Goal: Check status: Check status

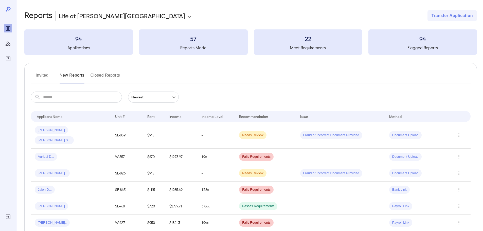
scroll to position [76, 0]
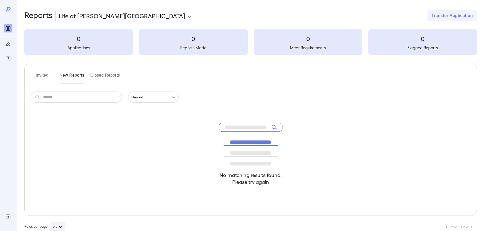
scroll to position [11, 0]
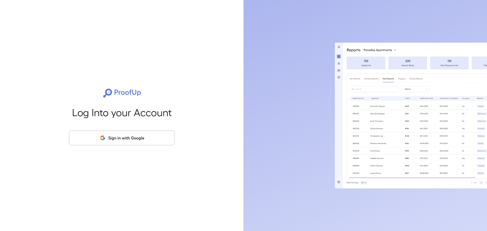
click at [95, 136] on button "Sign in with Google" at bounding box center [121, 138] width 105 height 15
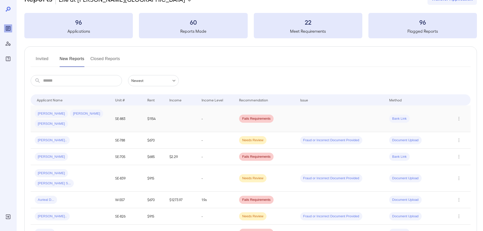
scroll to position [25, 0]
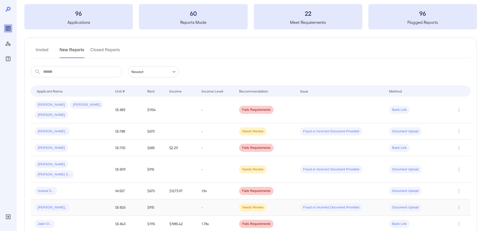
click at [77, 203] on div "[PERSON_NAME].." at bounding box center [71, 207] width 72 height 8
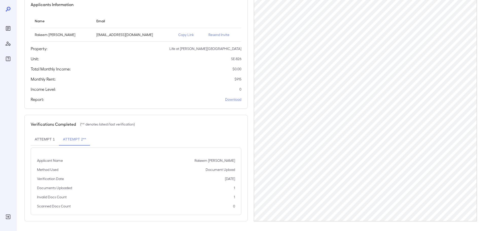
scroll to position [51, 0]
